Goal: Task Accomplishment & Management: Use online tool/utility

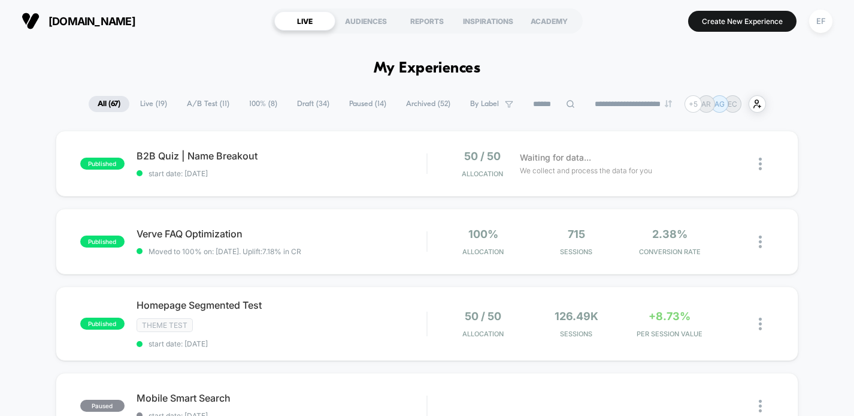
click at [187, 104] on span "A/B Test ( 11 )" at bounding box center [208, 104] width 61 height 16
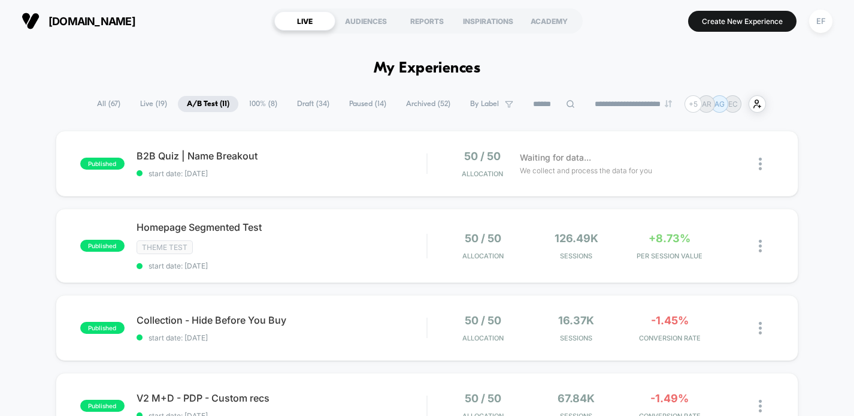
click at [312, 101] on span "Draft ( 34 )" at bounding box center [313, 104] width 50 height 16
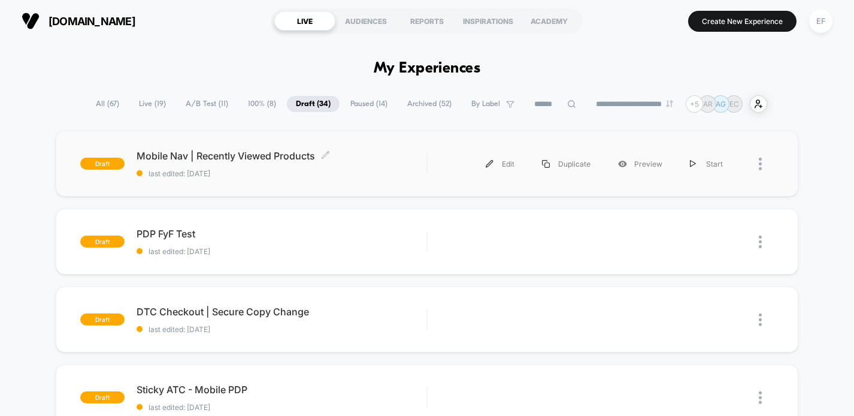
click at [273, 169] on span "last edited: [DATE]" at bounding box center [282, 173] width 291 height 9
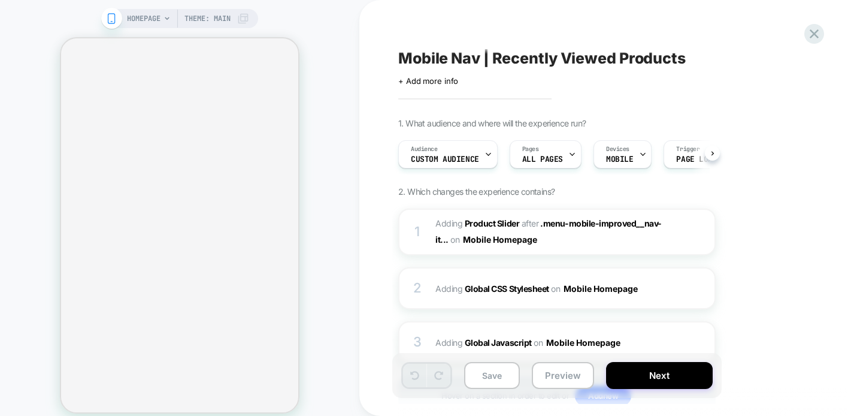
scroll to position [0, 1]
click at [819, 34] on icon at bounding box center [814, 34] width 16 height 16
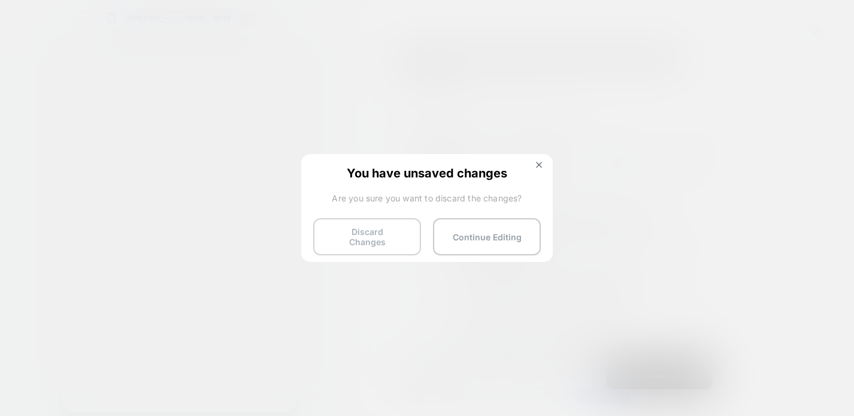
click at [366, 232] on button "Discard Changes" at bounding box center [367, 236] width 108 height 37
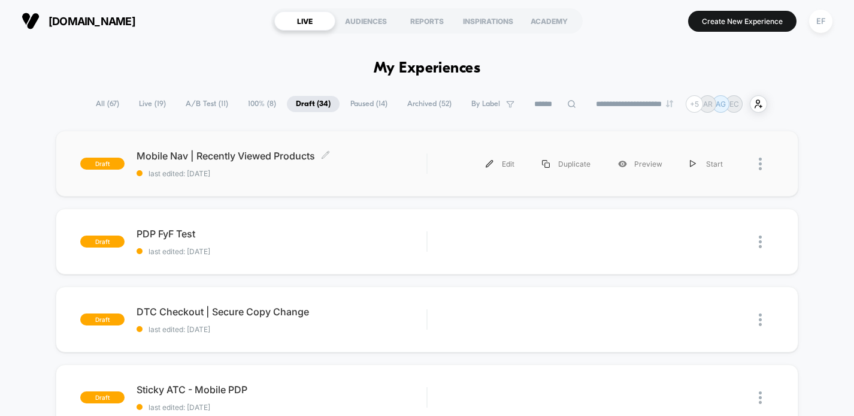
click at [361, 165] on div "Mobile Nav | Recently Viewed Products Click to edit experience details Click to…" at bounding box center [282, 164] width 291 height 28
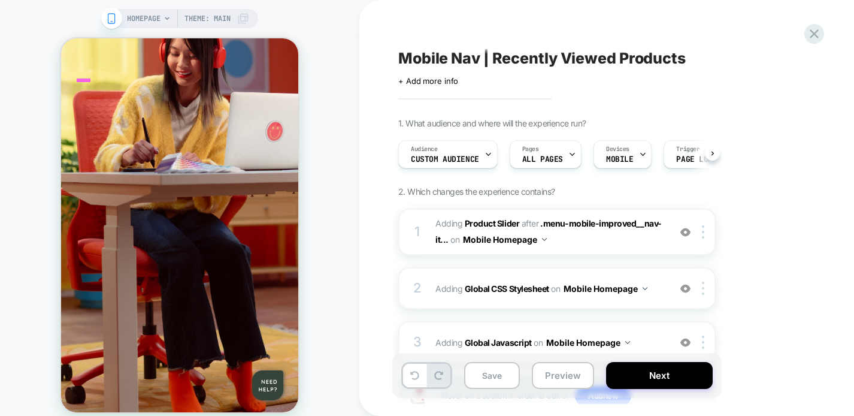
scroll to position [0, 1]
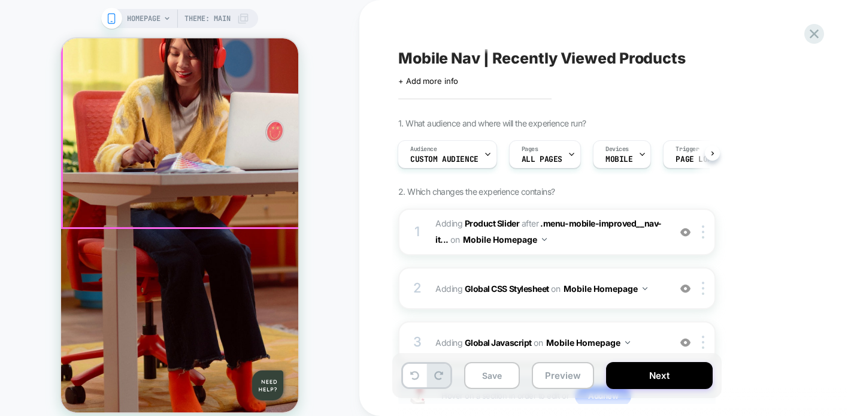
scroll to position [295, 0]
